Goal: Transaction & Acquisition: Book appointment/travel/reservation

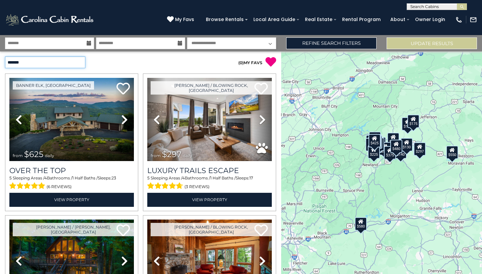
click at [82, 62] on select "**********" at bounding box center [45, 63] width 80 height 12
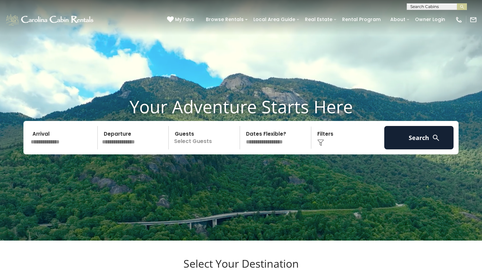
click at [424, 5] on input "text" at bounding box center [436, 8] width 59 height 7
type input "********"
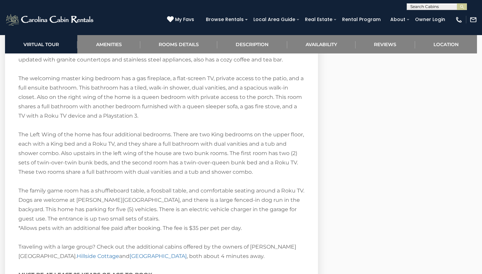
scroll to position [1218, 0]
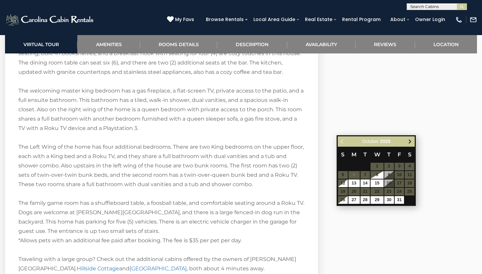
click at [410, 143] on span "Next" at bounding box center [409, 141] width 5 height 5
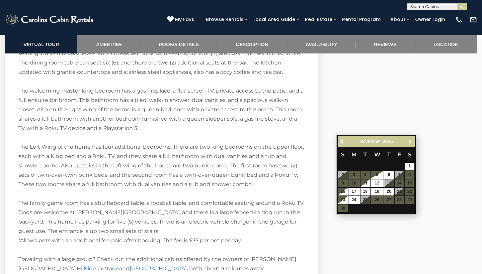
click at [410, 143] on span "Next" at bounding box center [409, 141] width 5 height 5
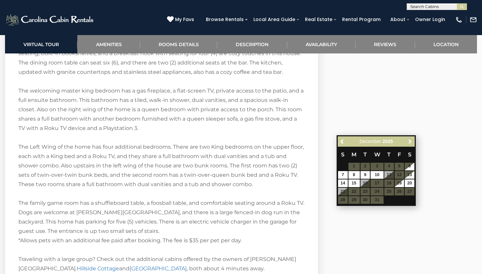
click at [410, 143] on span "Next" at bounding box center [409, 141] width 5 height 5
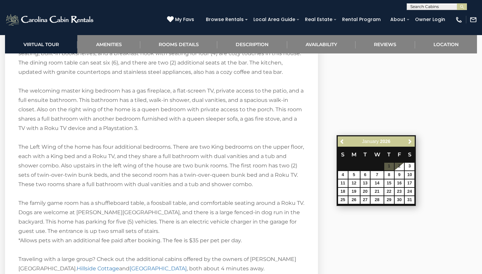
click at [410, 143] on span "Next" at bounding box center [409, 141] width 5 height 5
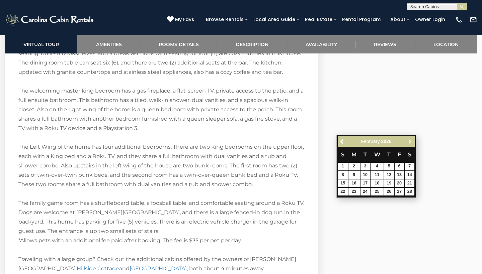
click at [410, 143] on span "Next" at bounding box center [409, 141] width 5 height 5
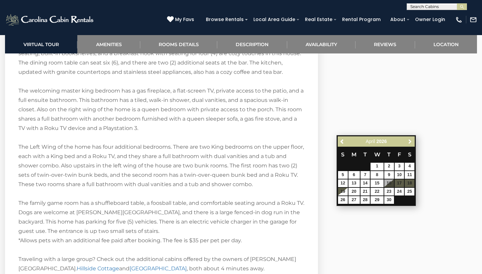
click at [410, 143] on span "Next" at bounding box center [409, 141] width 5 height 5
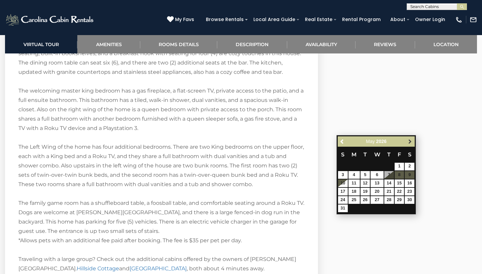
click at [410, 143] on span "Next" at bounding box center [409, 141] width 5 height 5
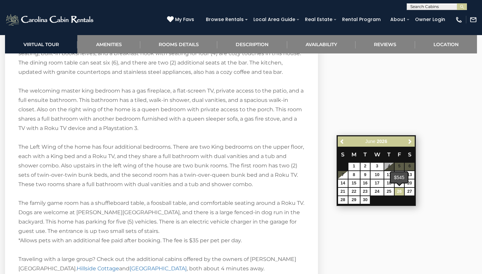
click at [399, 192] on link "26" at bounding box center [399, 192] width 10 height 8
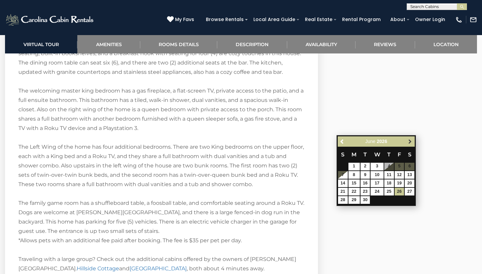
click at [410, 140] on span "Next" at bounding box center [409, 141] width 5 height 5
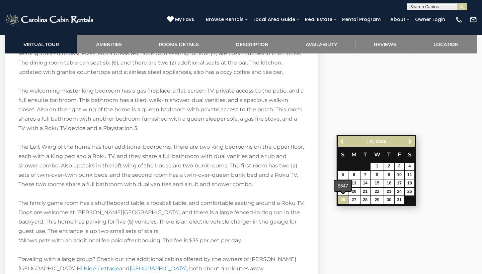
click at [344, 200] on link "26" at bounding box center [343, 200] width 10 height 8
type input "**********"
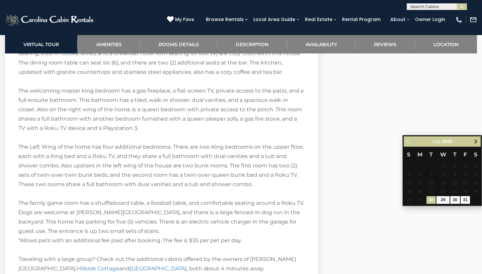
click at [475, 141] on span "Next" at bounding box center [475, 141] width 5 height 5
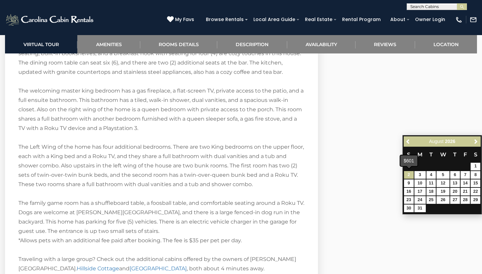
click at [409, 175] on link "2" at bounding box center [409, 175] width 10 height 8
type input "**********"
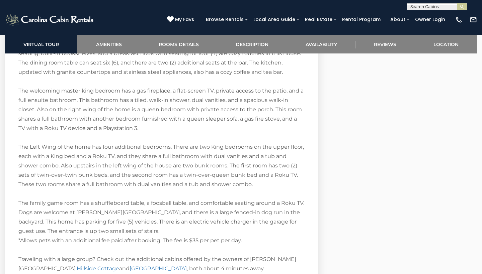
select select "*"
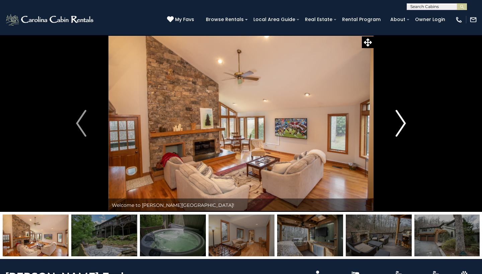
scroll to position [0, 0]
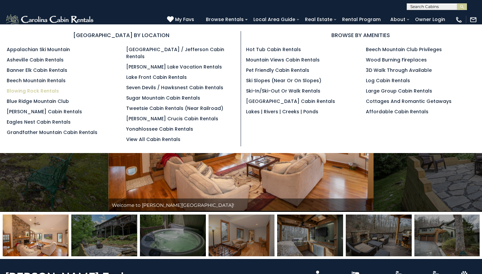
click at [35, 90] on link "Blowing Rock Rentals" at bounding box center [33, 91] width 52 height 7
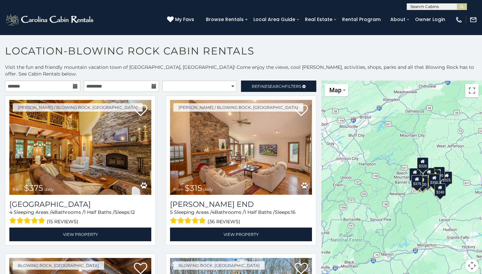
click at [75, 84] on icon at bounding box center [75, 86] width 5 height 5
click at [74, 84] on icon at bounding box center [75, 86] width 5 height 5
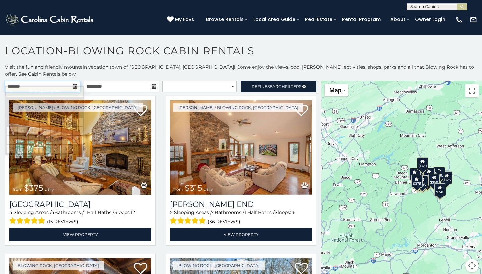
click at [27, 81] on input "text" at bounding box center [42, 86] width 75 height 11
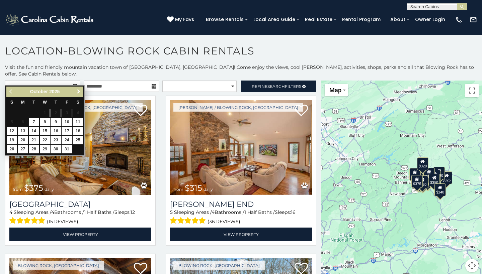
click at [77, 91] on span "Next" at bounding box center [78, 91] width 5 height 5
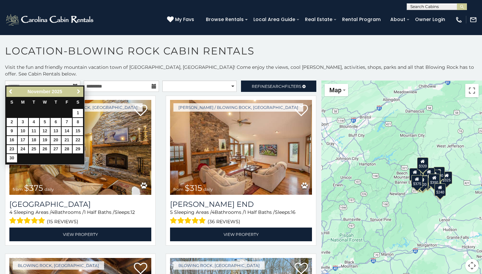
click at [77, 91] on span "Next" at bounding box center [78, 91] width 5 height 5
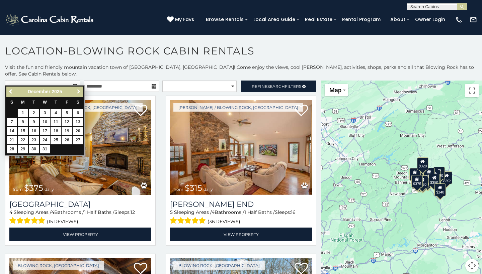
click at [77, 91] on span "Next" at bounding box center [78, 91] width 5 height 5
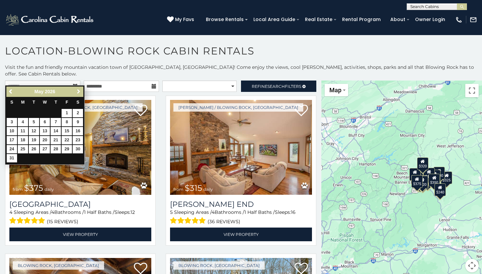
click at [77, 91] on span "Next" at bounding box center [78, 91] width 5 height 5
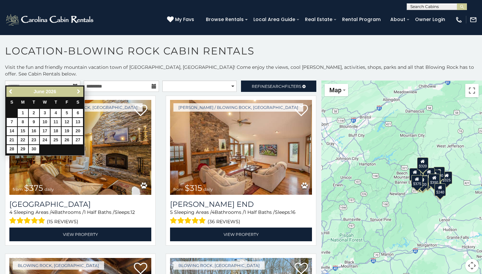
click at [77, 91] on span "Next" at bounding box center [78, 91] width 5 height 5
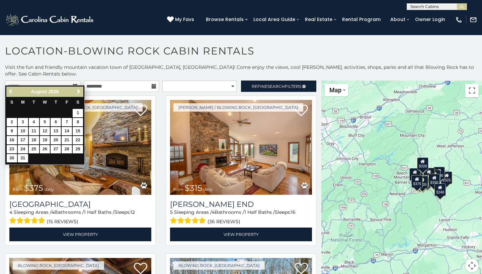
click at [10, 90] on span "Previous" at bounding box center [10, 91] width 5 height 5
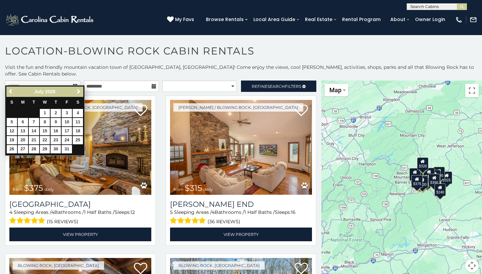
click at [77, 139] on link "25" at bounding box center [78, 140] width 10 height 8
type input "**********"
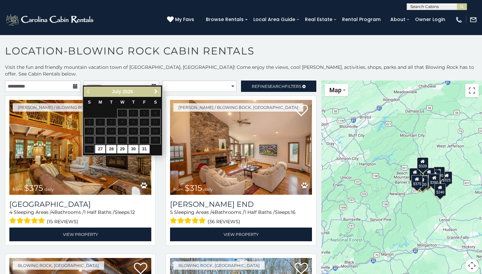
click at [155, 91] on span "Next" at bounding box center [155, 91] width 5 height 5
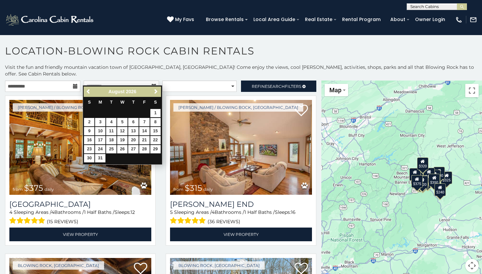
click at [155, 112] on link "1" at bounding box center [155, 113] width 10 height 8
type input "**********"
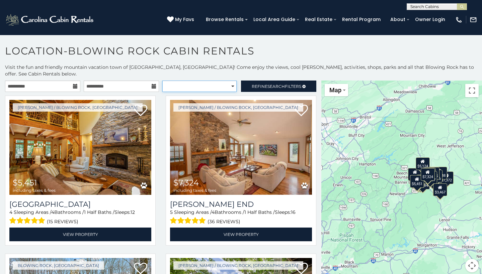
select select "**********"
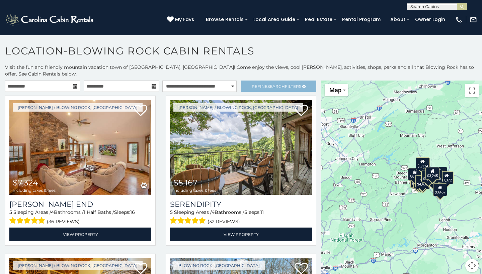
click at [258, 84] on span "Refine Search Filters" at bounding box center [277, 86] width 50 height 5
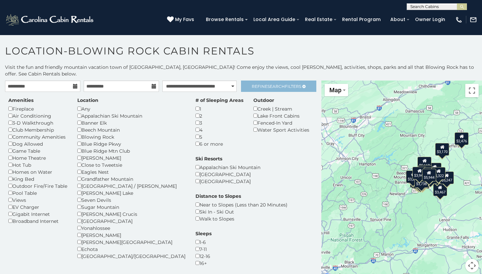
click at [272, 84] on span "Search" at bounding box center [275, 86] width 17 height 5
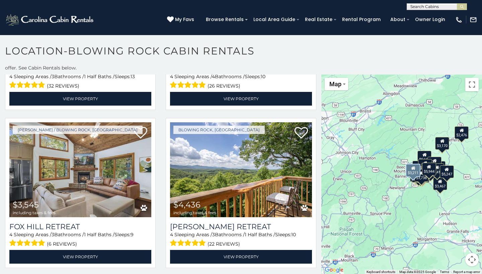
scroll to position [599, 0]
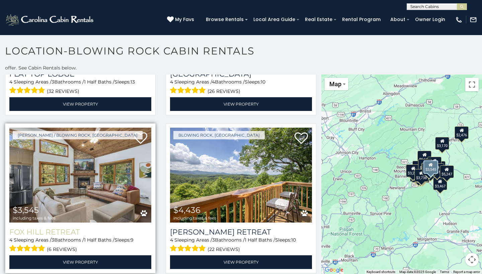
click at [67, 228] on h3 "Fox Hill Retreat" at bounding box center [80, 232] width 142 height 9
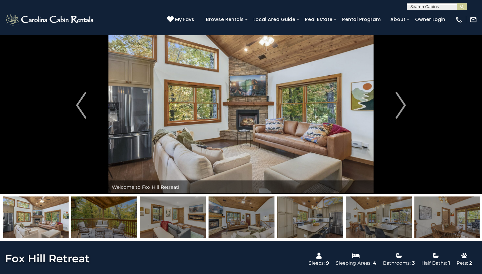
scroll to position [18, 0]
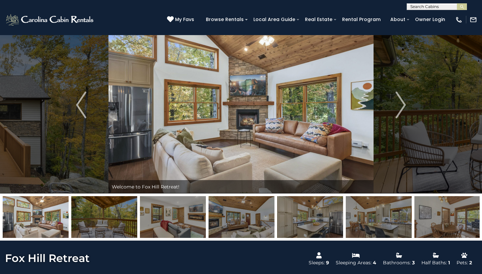
click at [302, 220] on img at bounding box center [310, 217] width 66 height 42
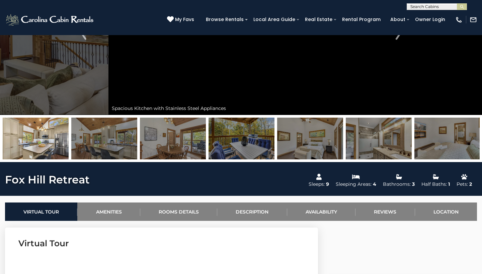
scroll to position [101, 0]
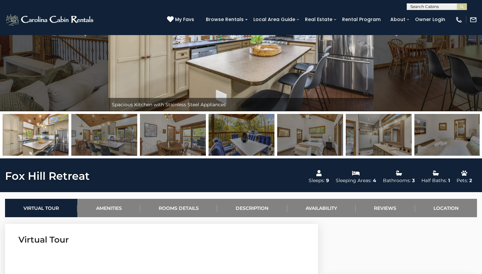
click at [112, 136] on img at bounding box center [104, 135] width 66 height 42
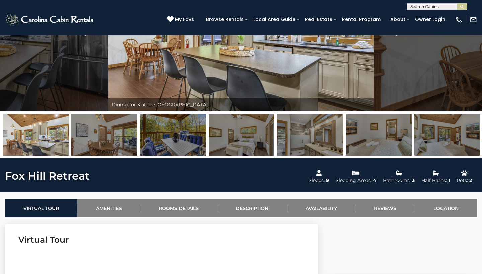
click at [163, 137] on img at bounding box center [173, 135] width 66 height 42
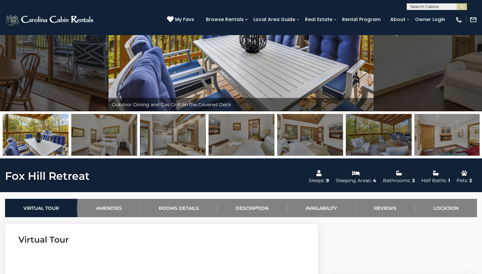
click at [126, 135] on img at bounding box center [104, 135] width 66 height 42
